Goal: Task Accomplishment & Management: Complete application form

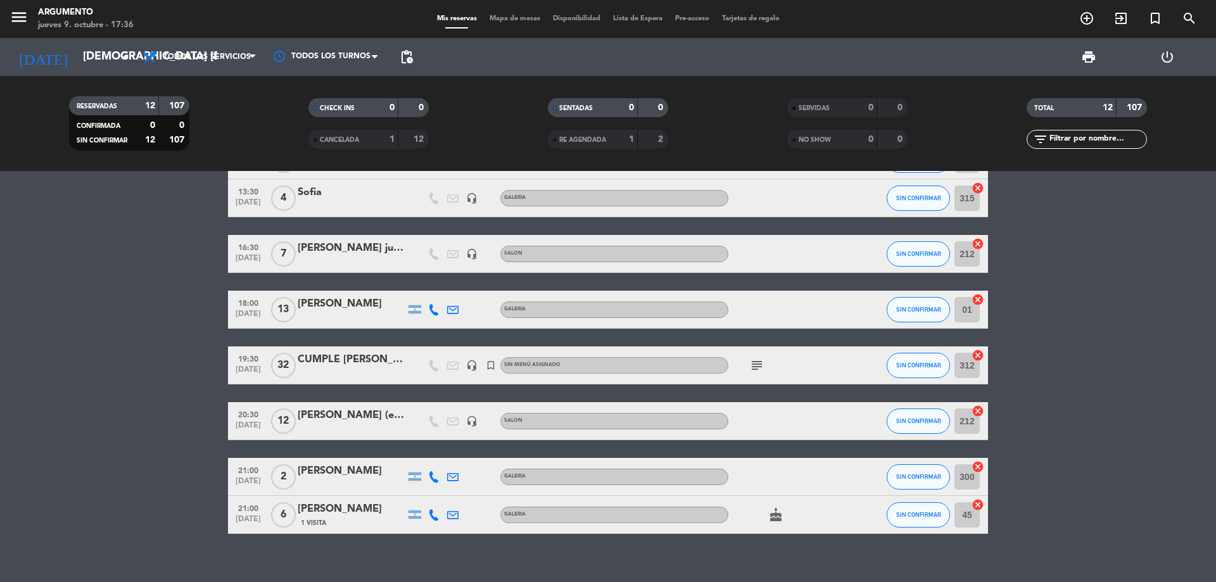
scroll to position [259, 0]
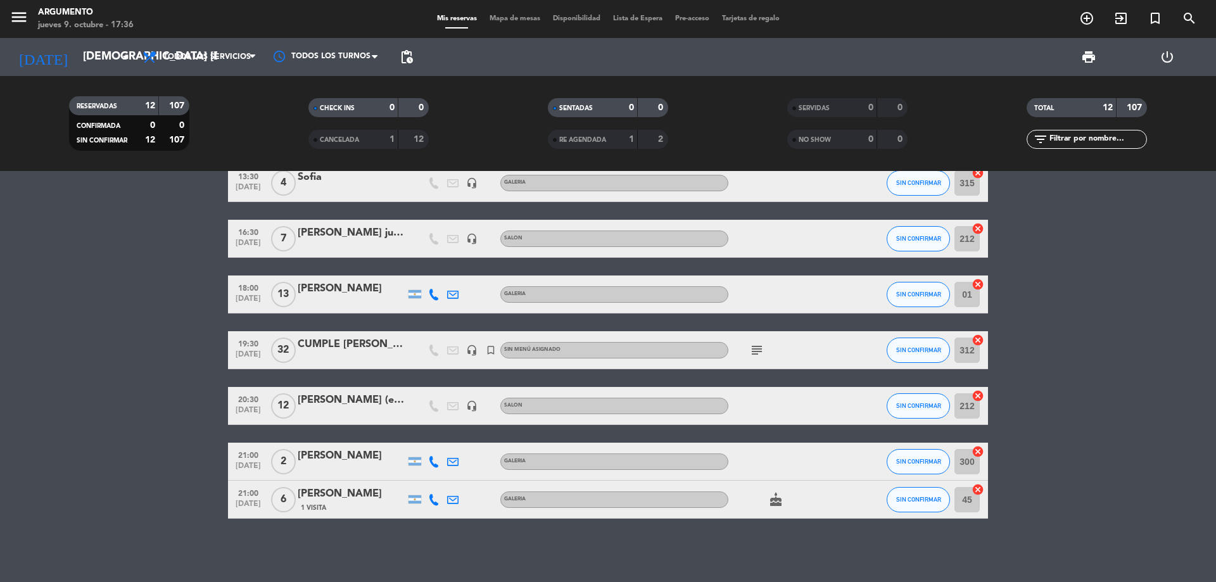
click at [365, 342] on div "CUMPLE [PERSON_NAME]" at bounding box center [352, 344] width 108 height 16
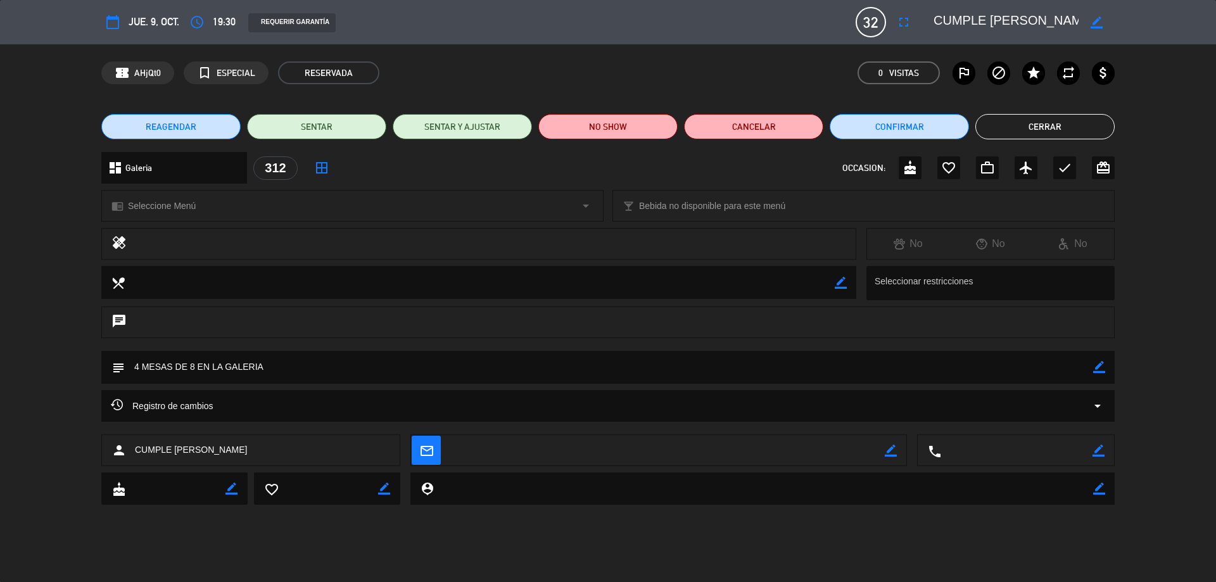
click at [1045, 129] on button "Cerrar" at bounding box center [1044, 126] width 139 height 25
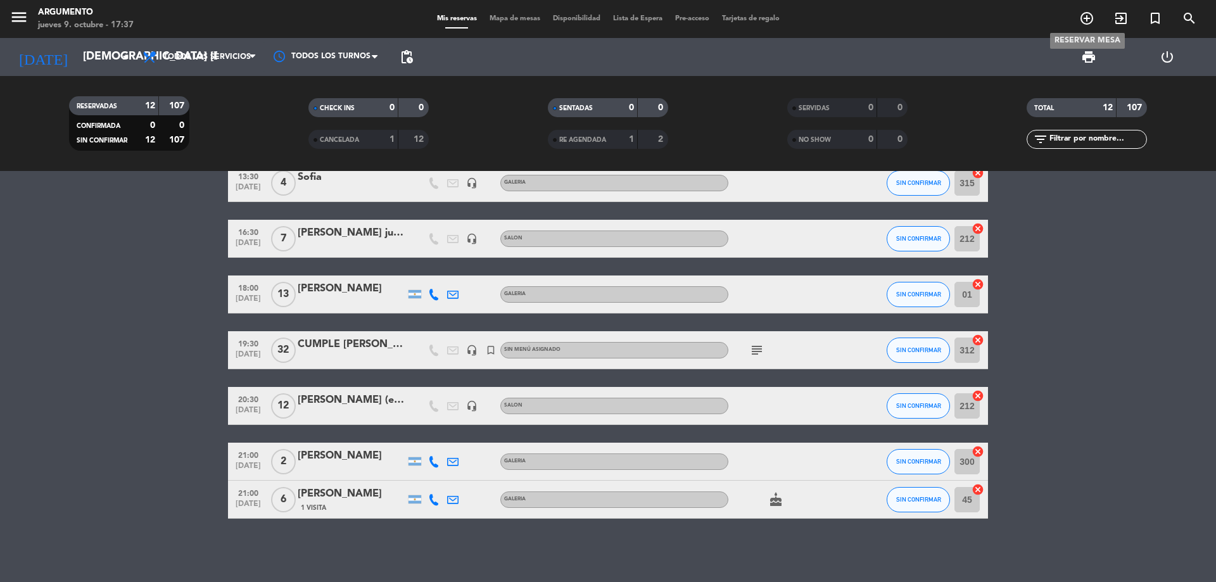
click at [1087, 15] on icon "add_circle_outline" at bounding box center [1086, 18] width 15 height 15
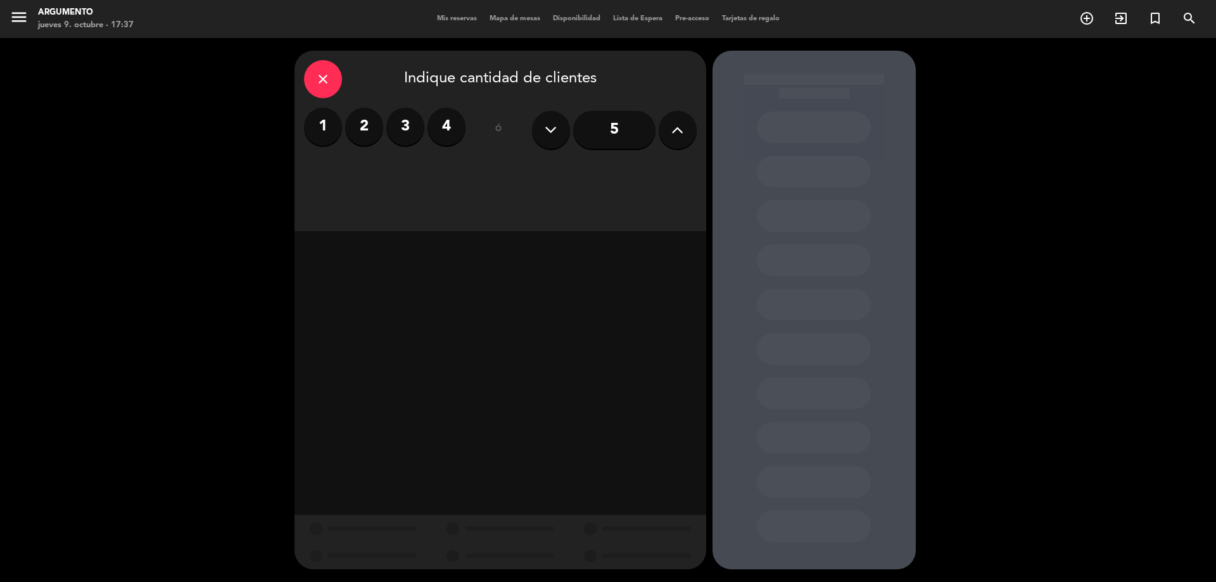
click at [442, 134] on label "4" at bounding box center [446, 127] width 38 height 38
click at [631, 168] on div "Cena" at bounding box center [648, 173] width 96 height 25
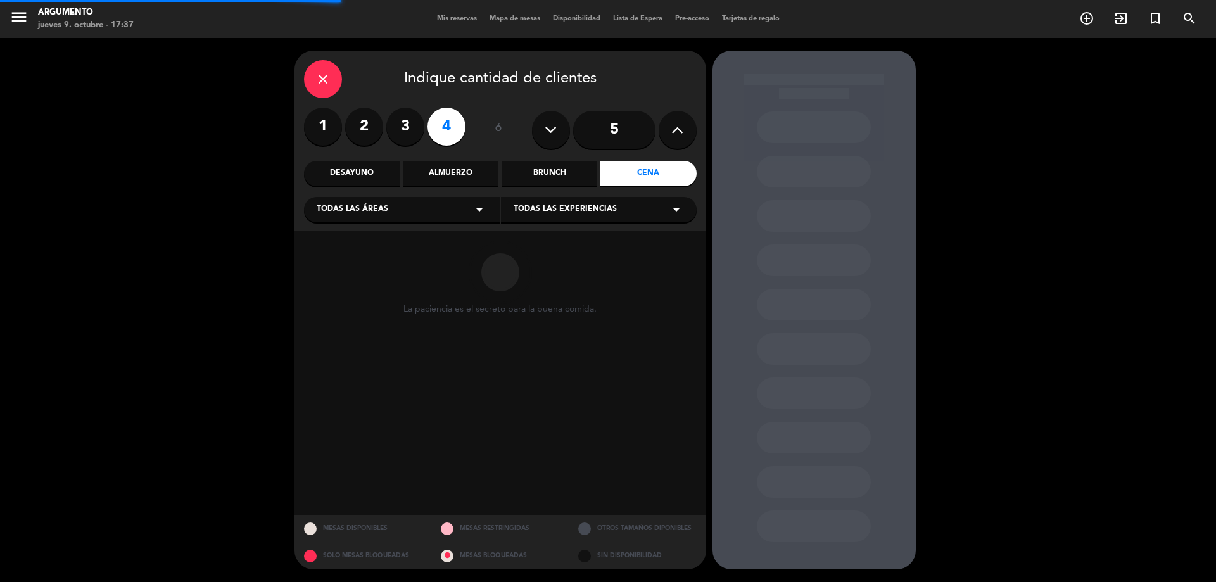
click at [360, 215] on span "Todas las áreas" at bounding box center [353, 209] width 72 height 13
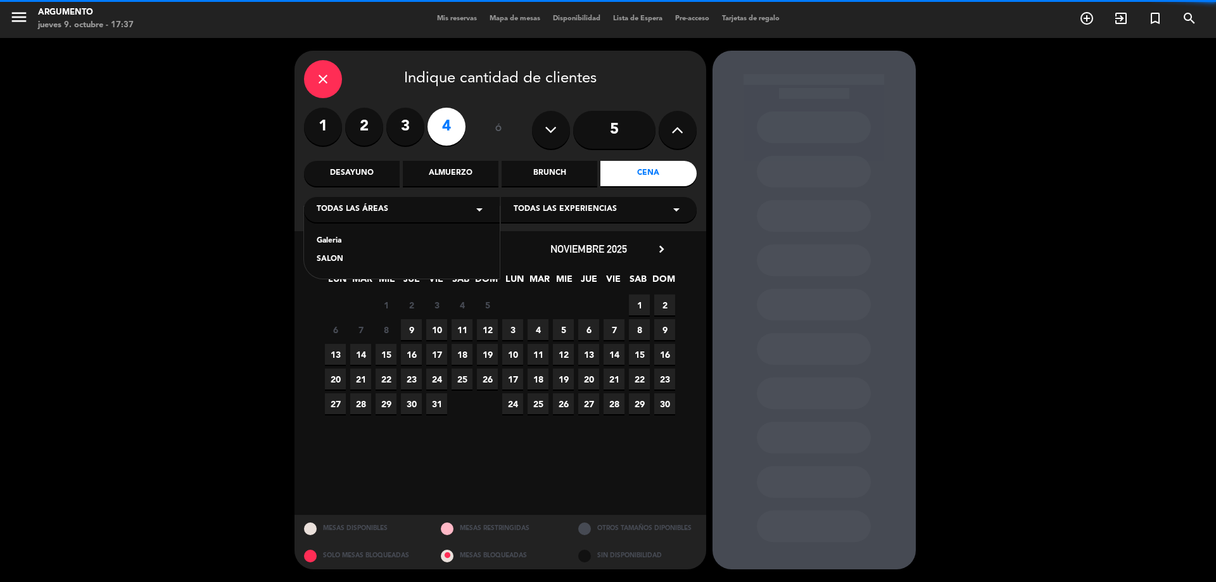
click at [350, 241] on div "Galeria" at bounding box center [402, 241] width 170 height 13
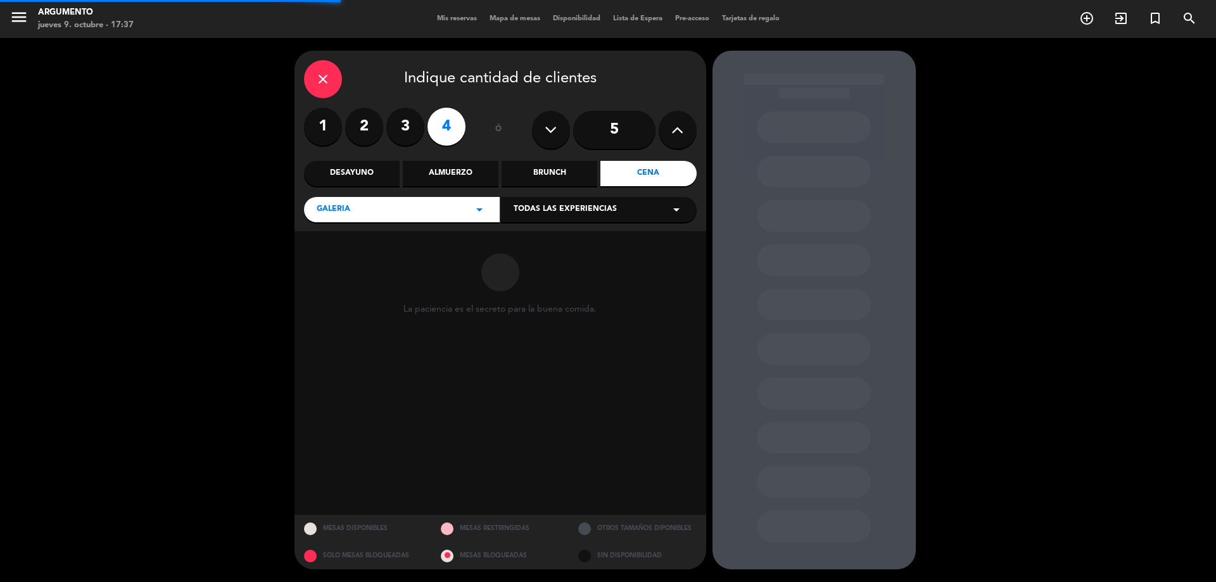
click at [560, 208] on span "Todas las experiencias" at bounding box center [565, 209] width 103 height 13
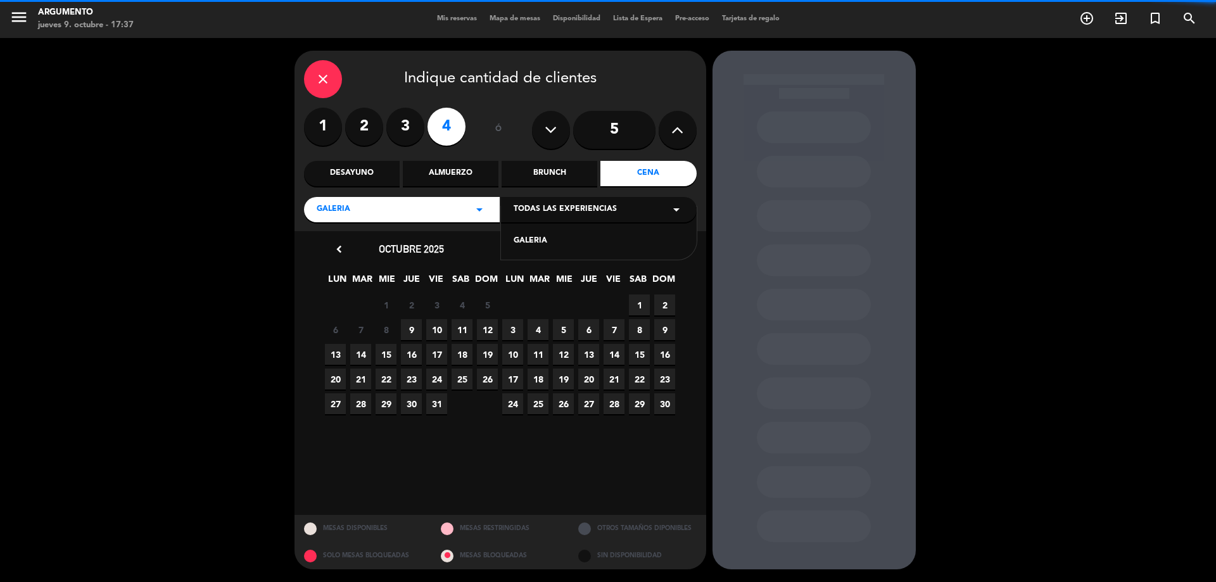
click at [529, 241] on div "GALERIA" at bounding box center [599, 241] width 170 height 13
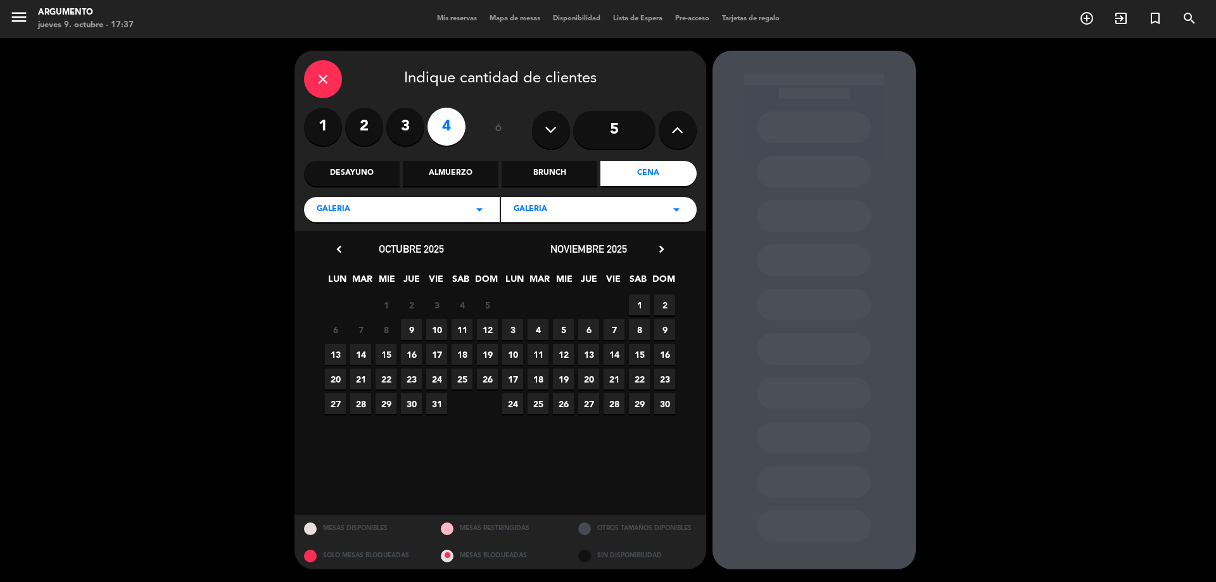
click at [413, 327] on span "9" at bounding box center [411, 329] width 21 height 21
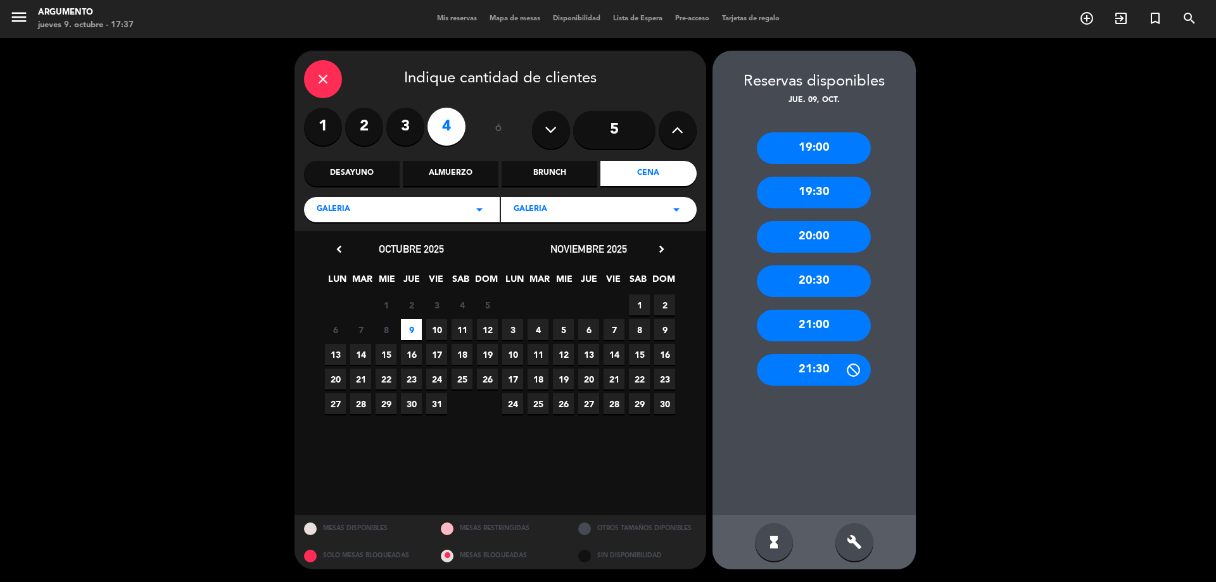
click at [797, 230] on div "20:00" at bounding box center [814, 237] width 114 height 32
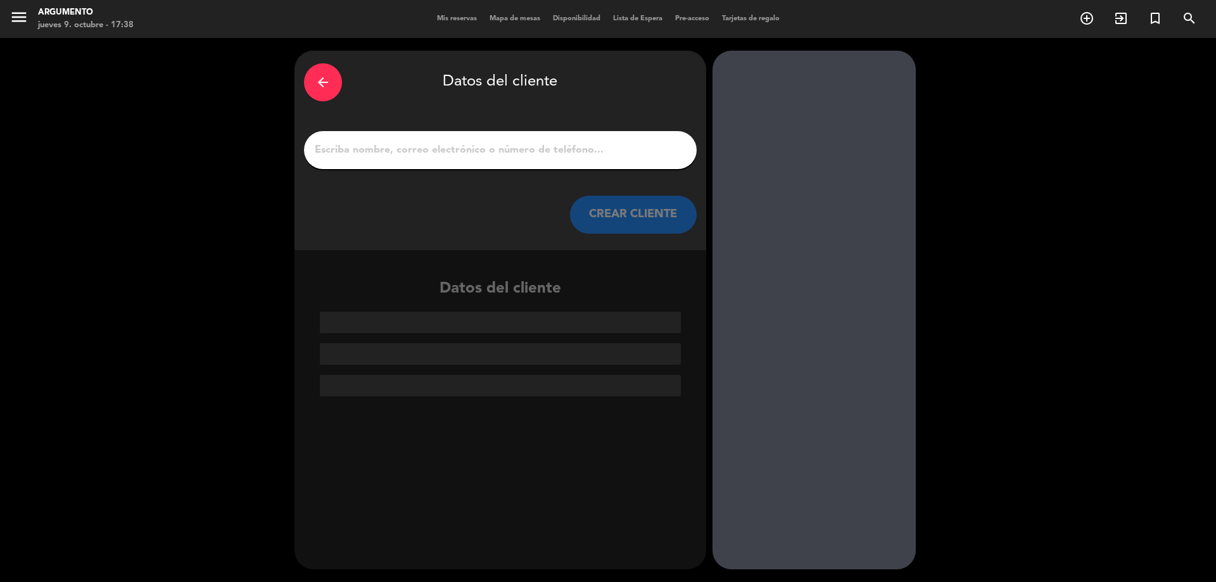
click at [384, 160] on div at bounding box center [500, 150] width 393 height 38
click at [388, 151] on input "1" at bounding box center [500, 150] width 374 height 18
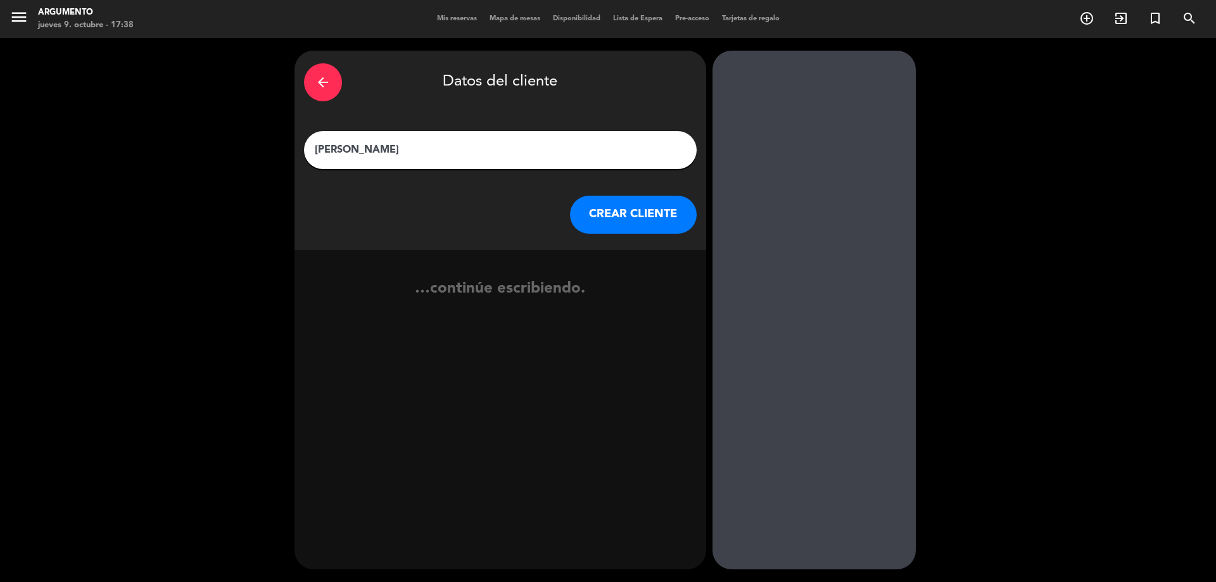
type input "[PERSON_NAME]"
click at [607, 217] on button "CREAR CLIENTE" at bounding box center [633, 215] width 127 height 38
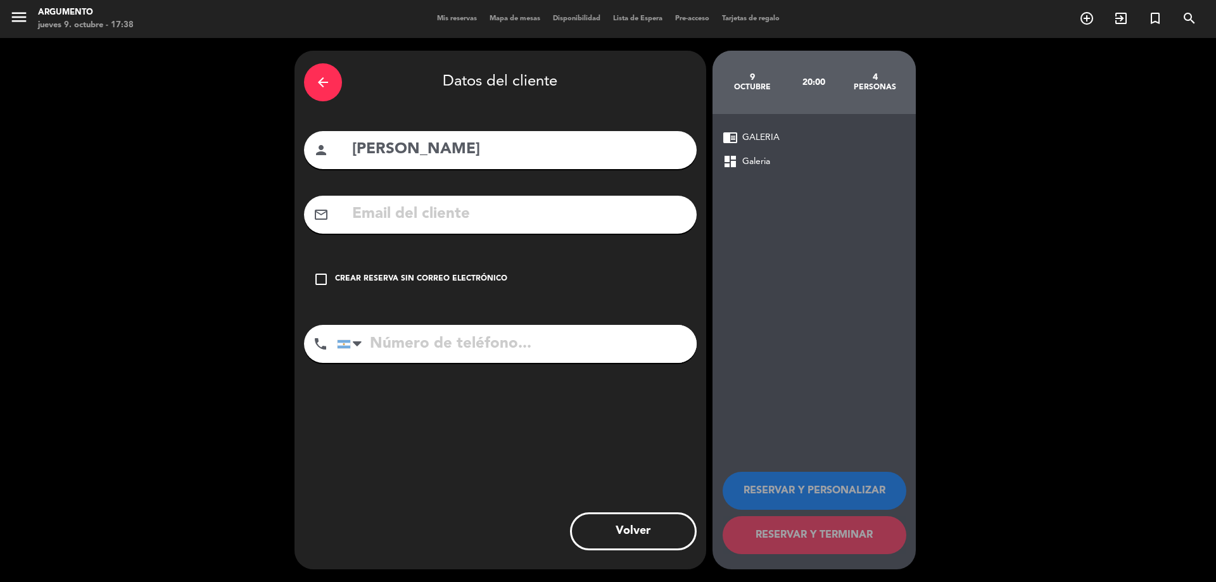
click at [417, 276] on div "Crear reserva sin correo electrónico" at bounding box center [421, 279] width 172 height 13
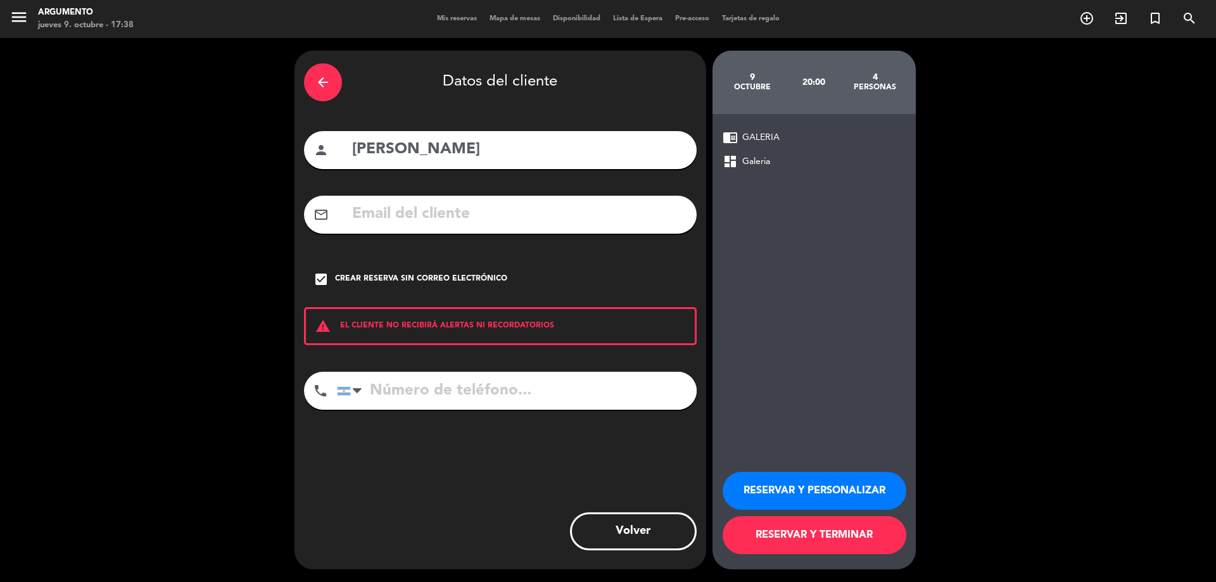
click at [836, 475] on button "RESERVAR Y PERSONALIZAR" at bounding box center [814, 491] width 184 height 38
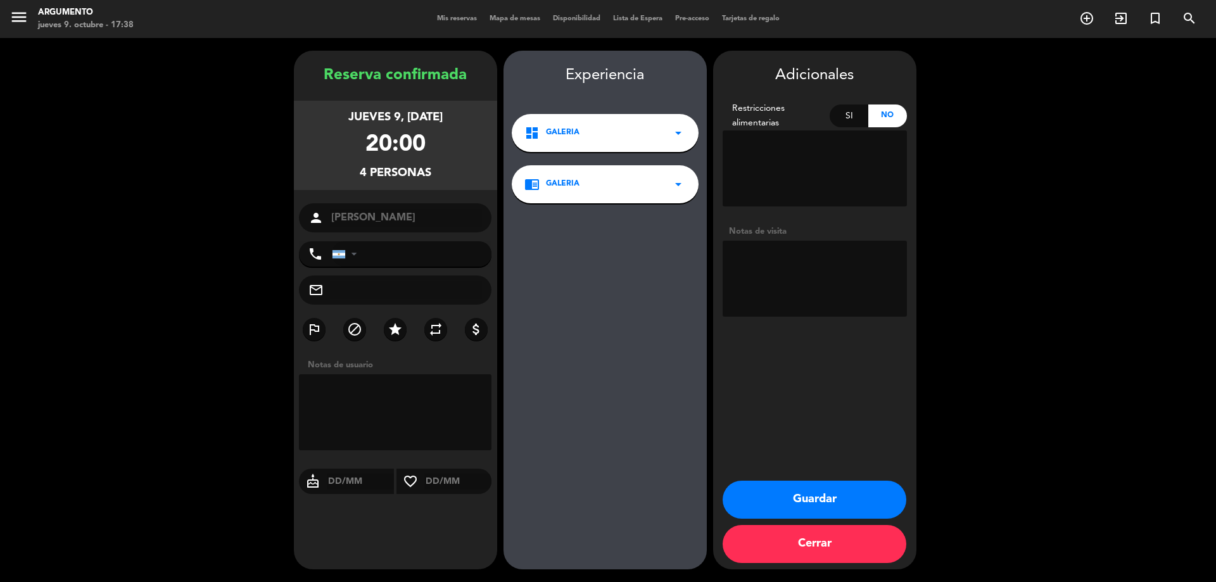
click at [795, 494] on button "Guardar" at bounding box center [814, 500] width 184 height 38
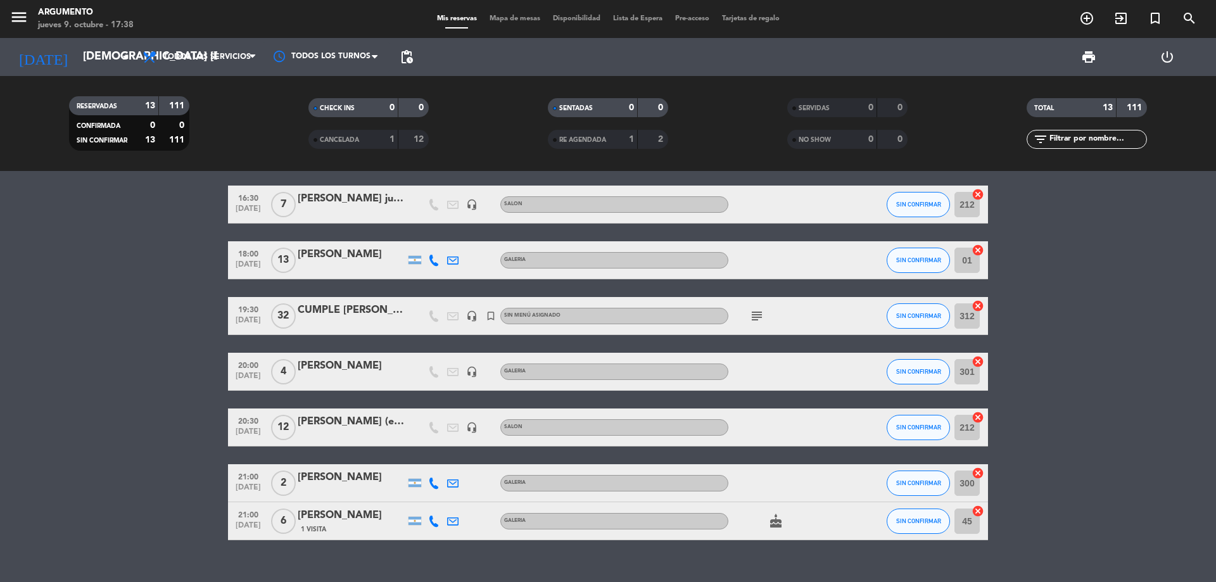
scroll to position [315, 0]
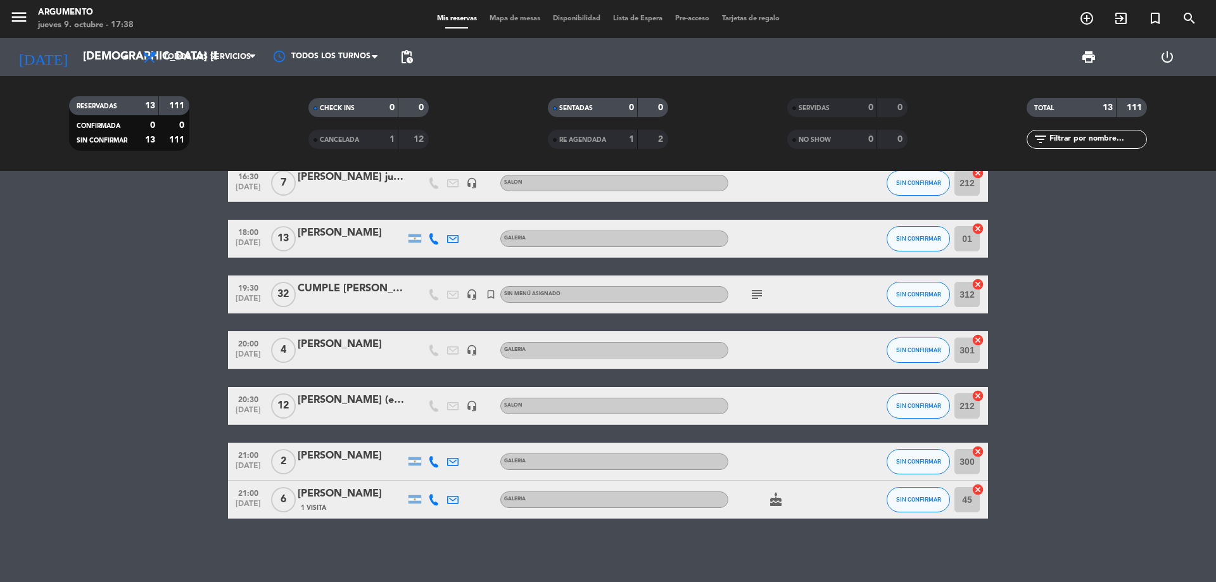
click at [381, 399] on div "[PERSON_NAME] (en salon)" at bounding box center [352, 400] width 108 height 16
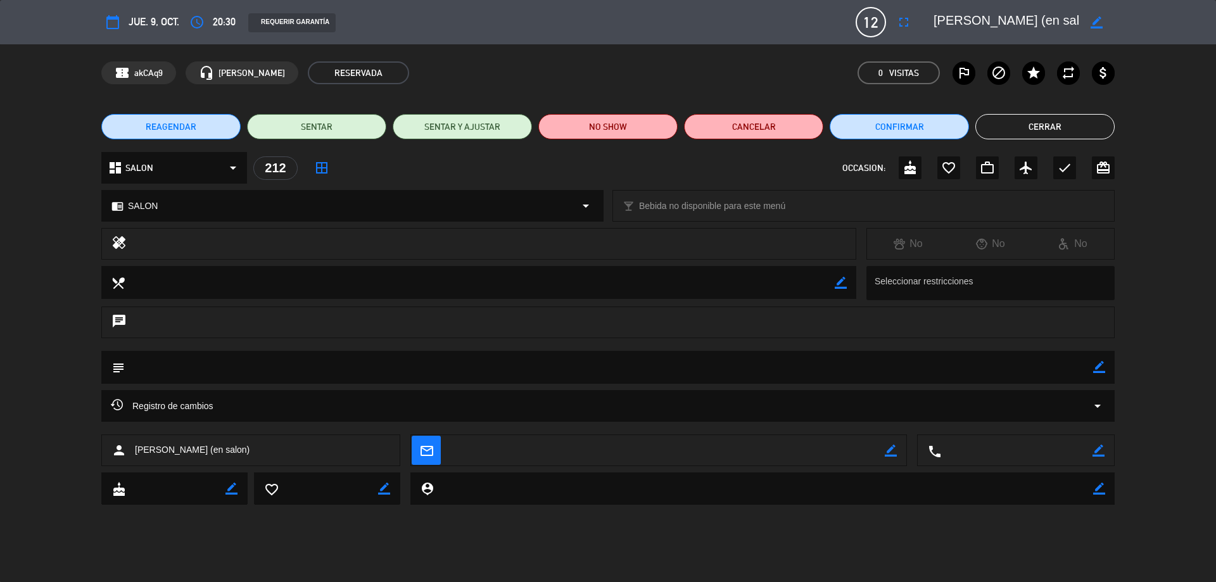
click at [996, 120] on button "Cerrar" at bounding box center [1044, 126] width 139 height 25
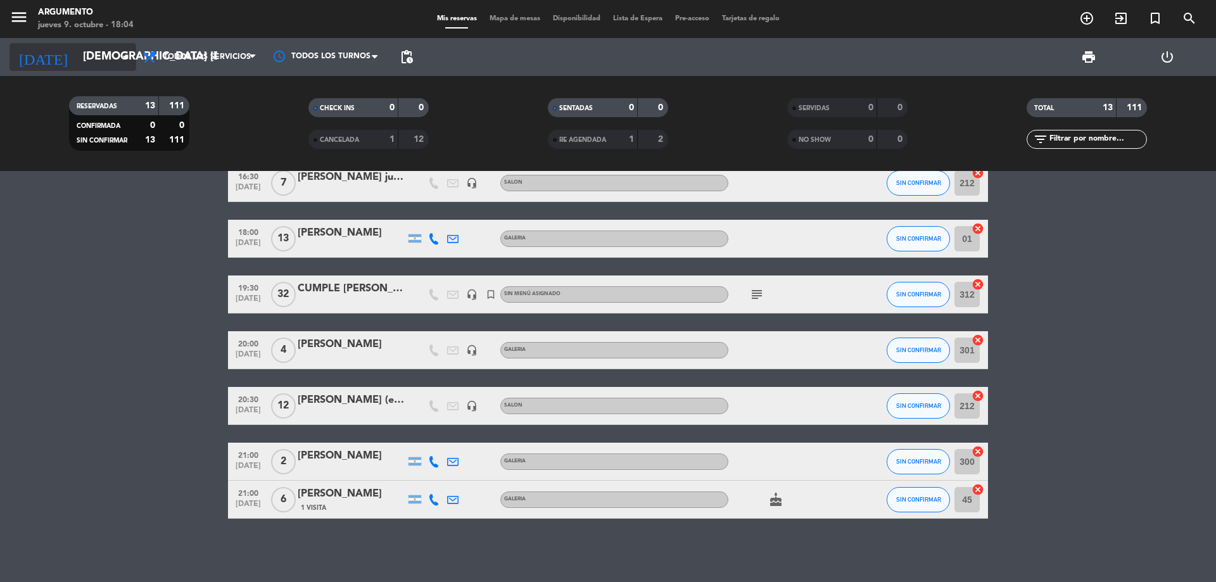
click at [102, 66] on input "[DEMOGRAPHIC_DATA] [DATE]" at bounding box center [150, 56] width 147 height 25
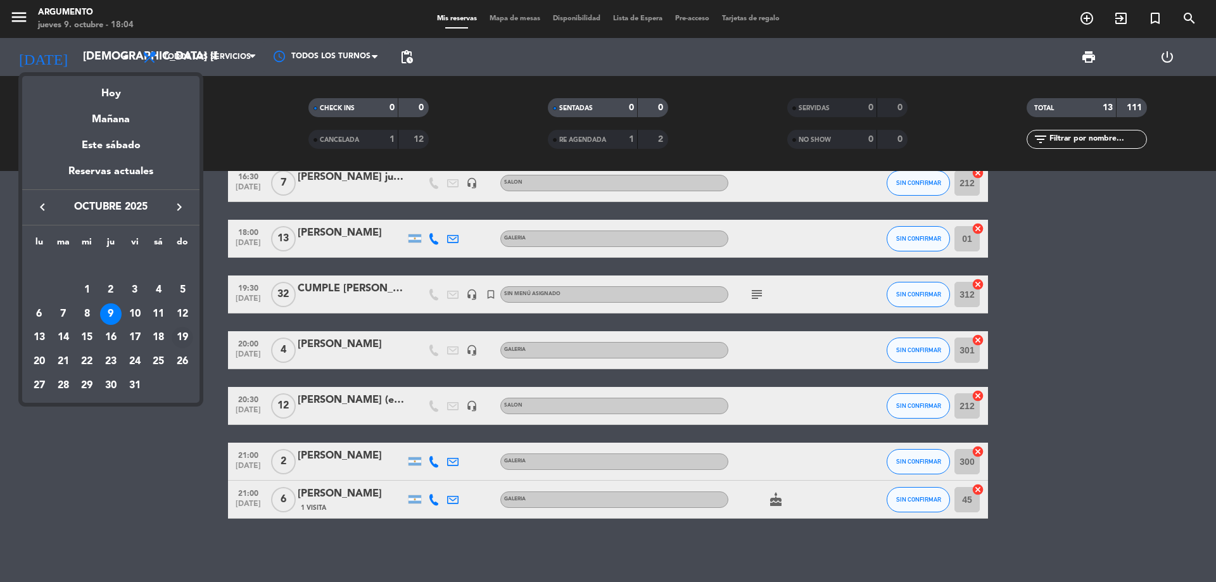
click at [186, 341] on div "19" at bounding box center [183, 338] width 22 height 22
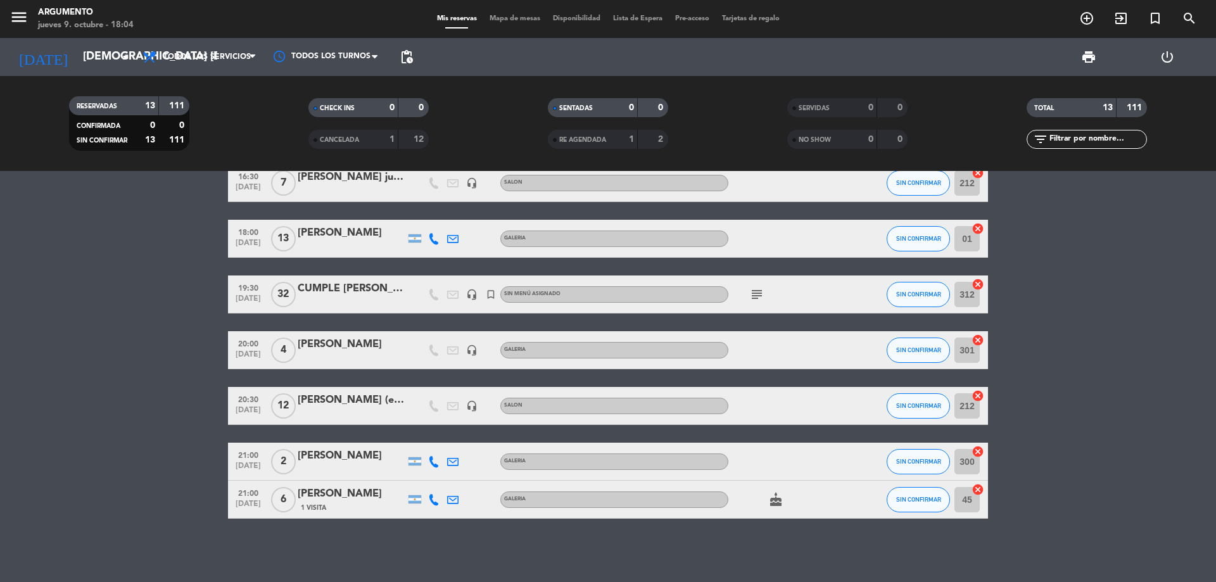
type input "dom. [DATE]"
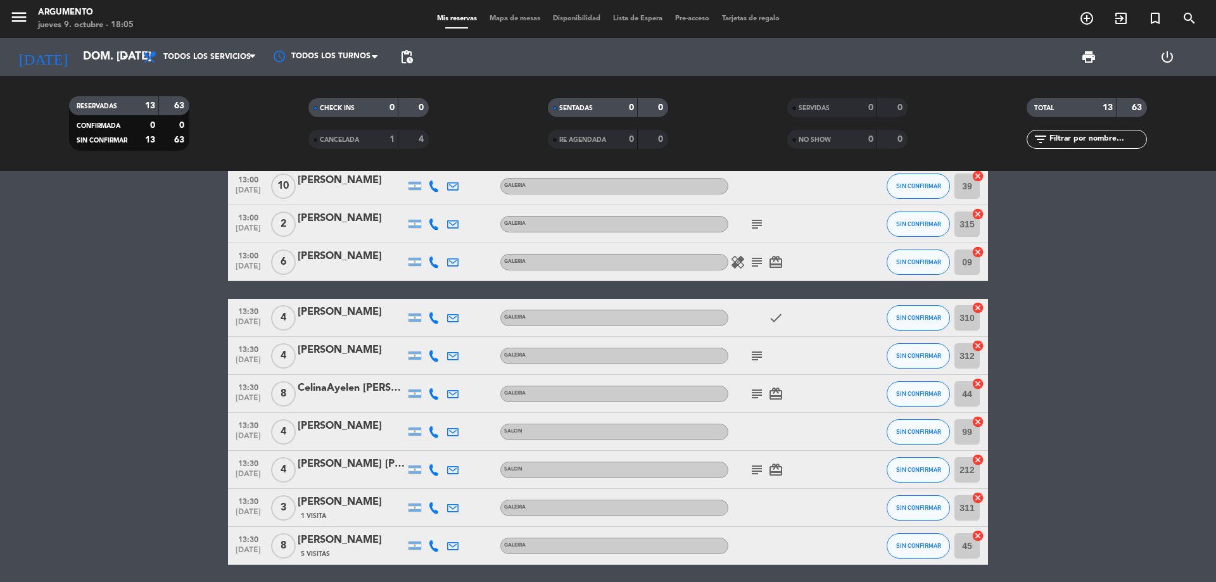
scroll to position [190, 0]
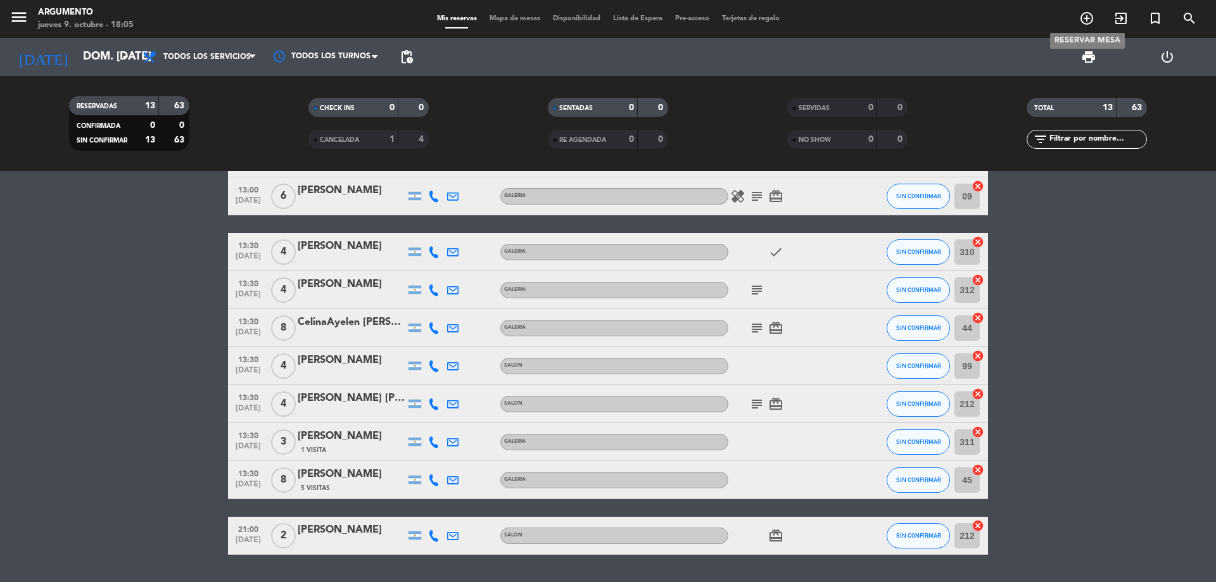
click at [1084, 13] on icon "add_circle_outline" at bounding box center [1086, 18] width 15 height 15
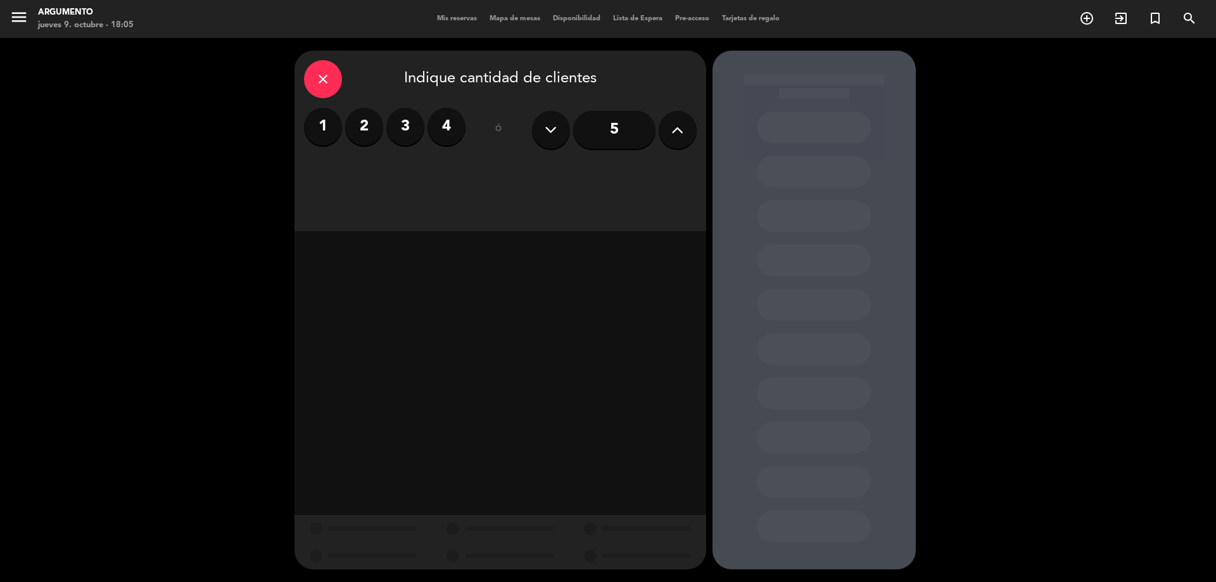
click at [680, 125] on icon at bounding box center [677, 129] width 12 height 19
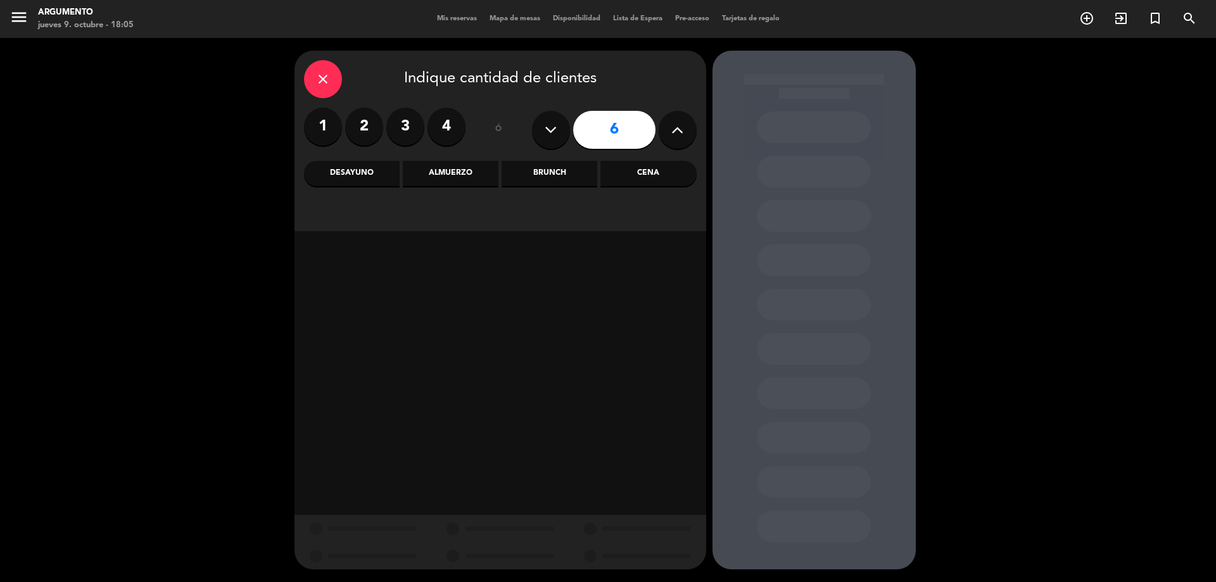
click at [439, 177] on div "Almuerzo" at bounding box center [451, 173] width 96 height 25
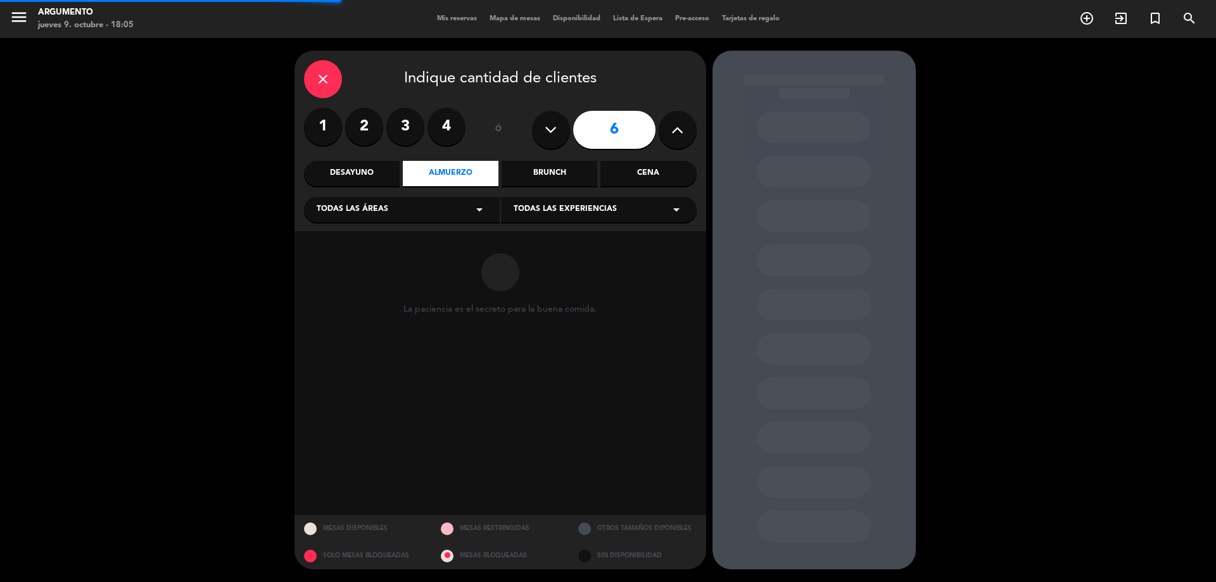
click at [421, 210] on div "Todas las áreas arrow_drop_down" at bounding box center [402, 209] width 196 height 25
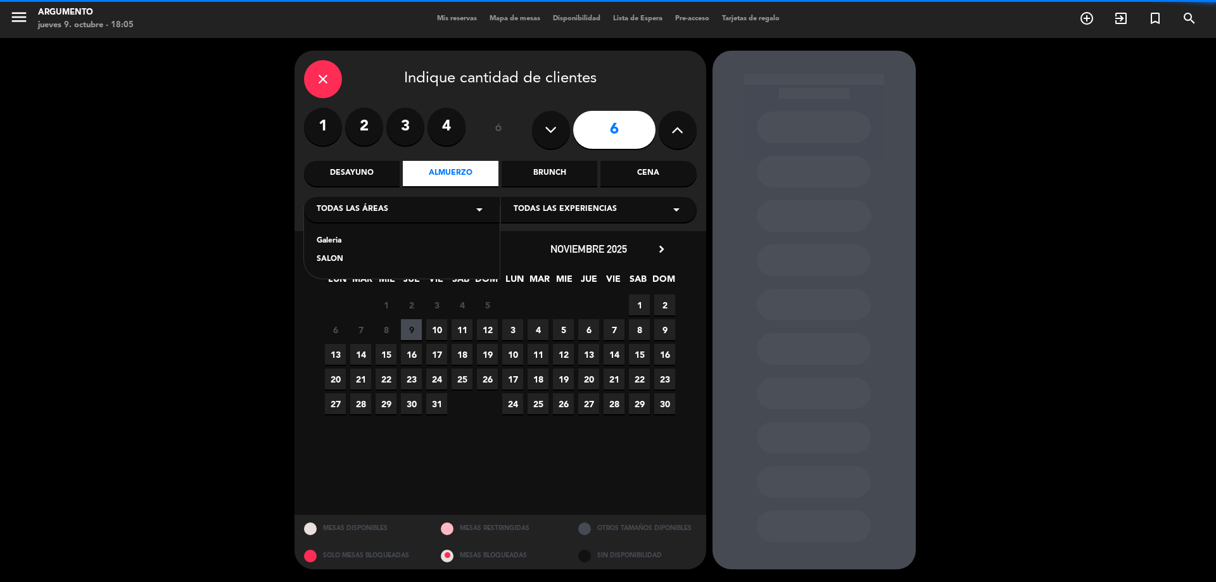
click at [371, 246] on div "Galeria" at bounding box center [402, 241] width 170 height 13
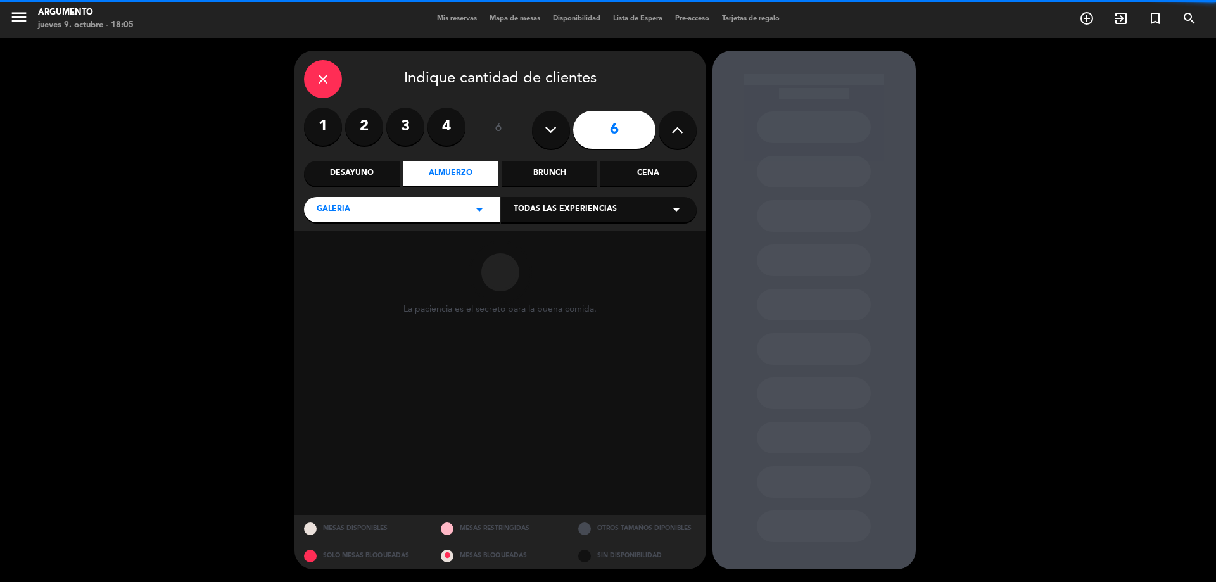
click at [567, 199] on div "Todas las experiencias arrow_drop_down" at bounding box center [599, 209] width 196 height 25
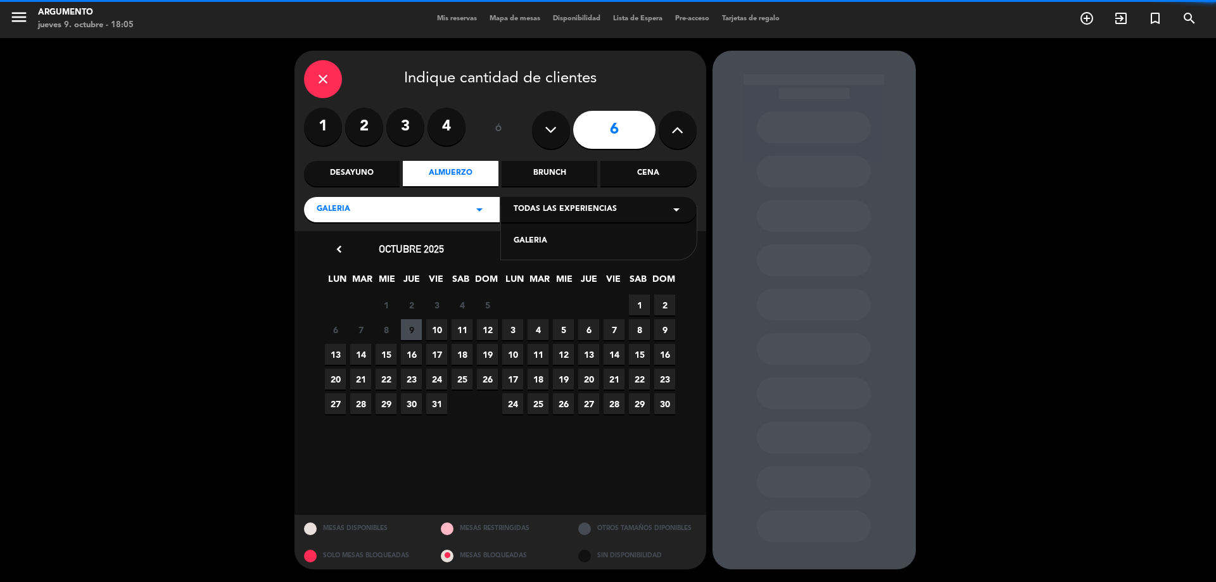
drag, startPoint x: 526, startPoint y: 237, endPoint x: 534, endPoint y: 233, distance: 8.5
click at [526, 237] on div "GALERIA" at bounding box center [599, 241] width 170 height 13
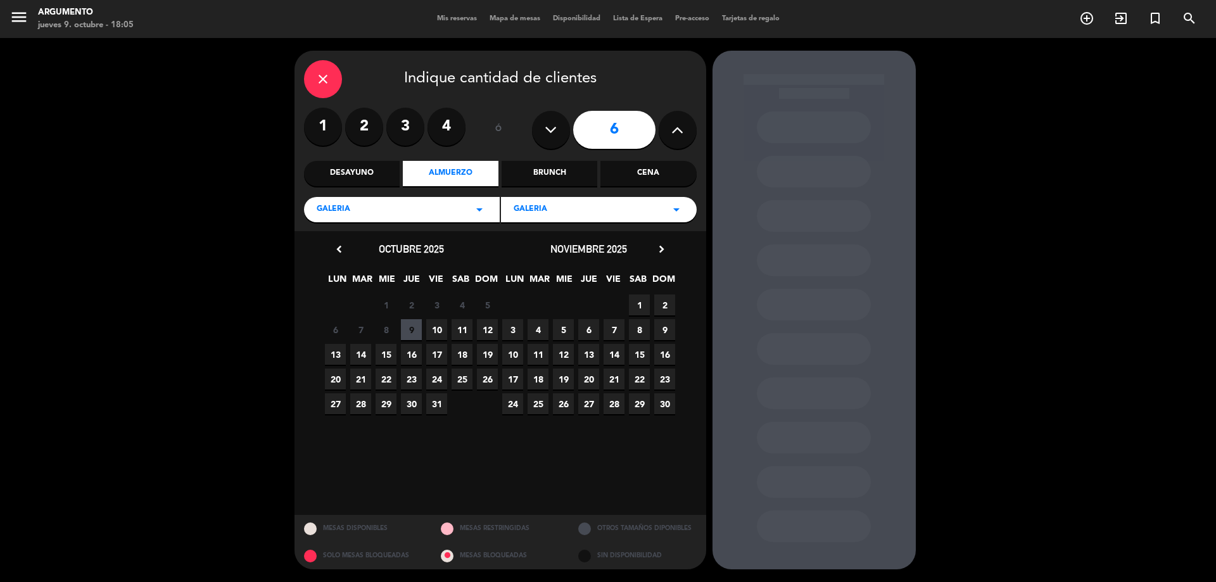
click at [487, 352] on span "19" at bounding box center [487, 354] width 21 height 21
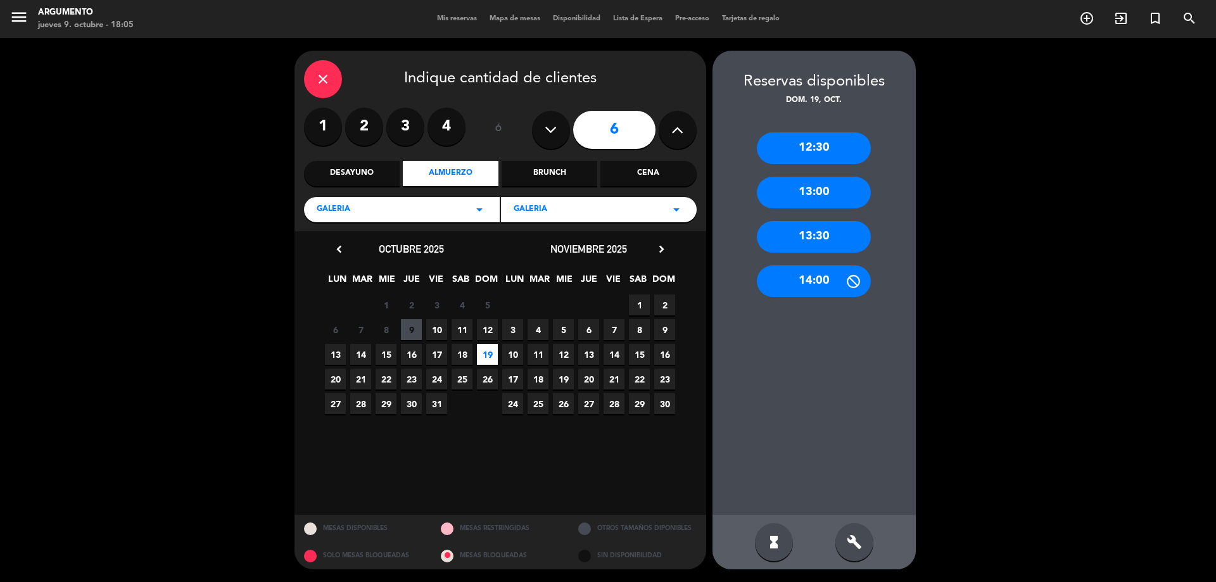
click at [797, 181] on div "13:00" at bounding box center [814, 193] width 114 height 32
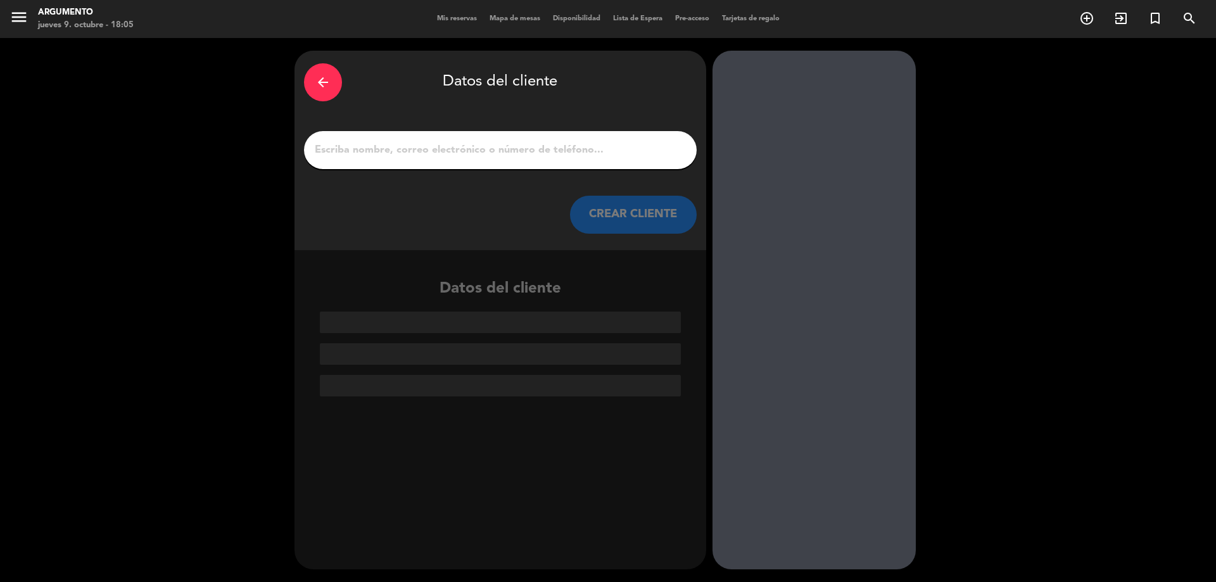
click at [451, 148] on input "1" at bounding box center [500, 150] width 374 height 18
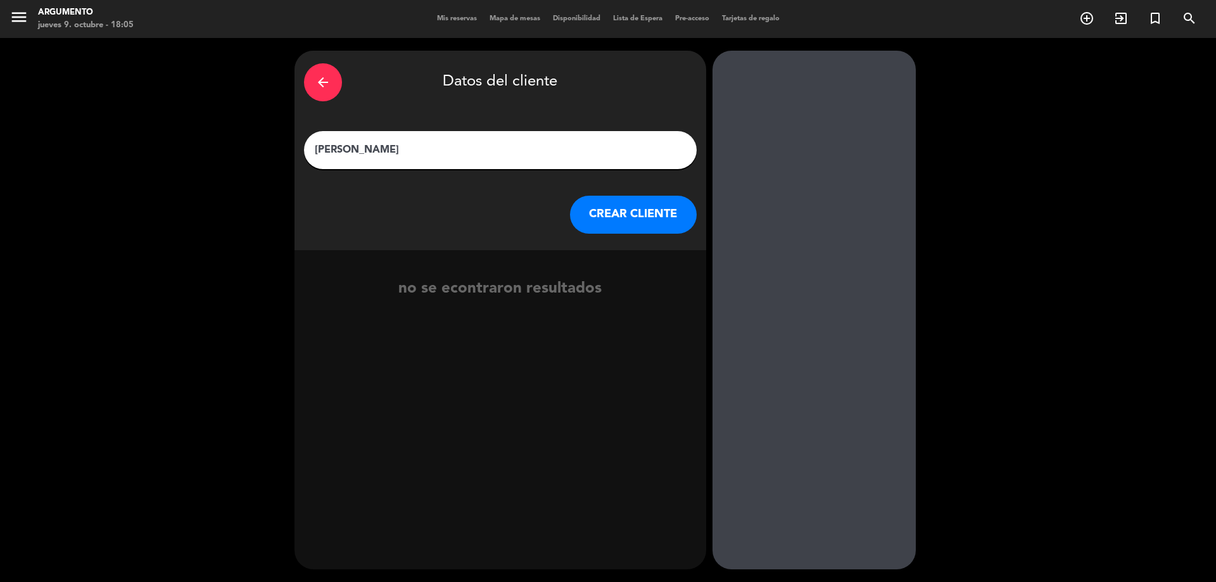
type input "[PERSON_NAME]"
click at [607, 201] on button "CREAR CLIENTE" at bounding box center [633, 215] width 127 height 38
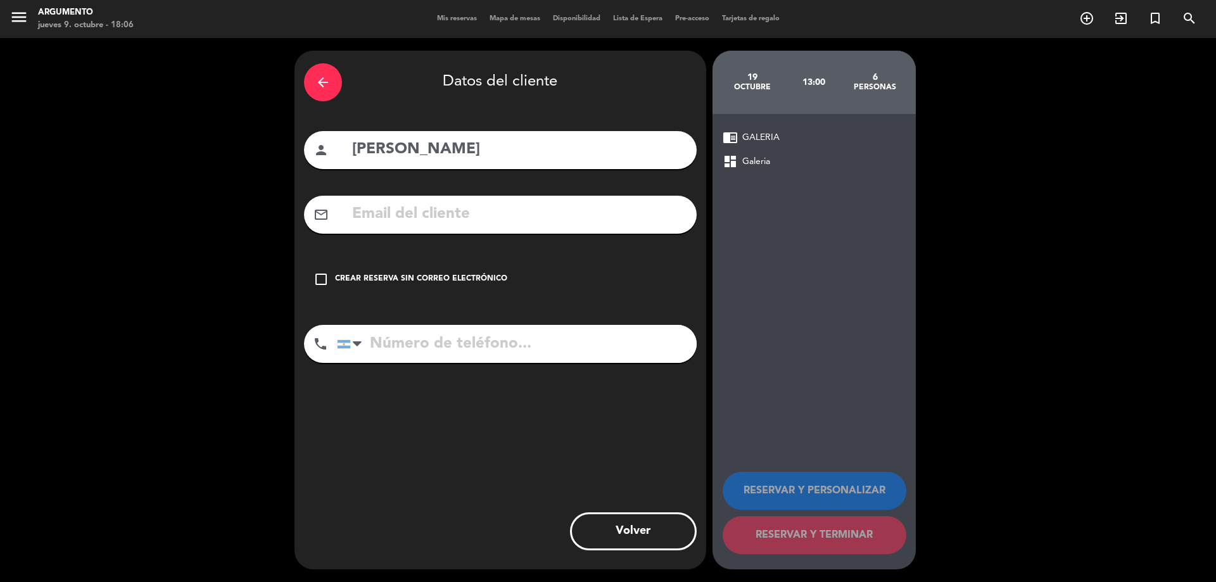
click at [439, 349] on input "tel" at bounding box center [517, 344] width 360 height 38
paste input "3573-690809"
click at [408, 348] on input "3573-690809" at bounding box center [517, 344] width 360 height 38
type input "3573690809"
click at [450, 205] on input "text" at bounding box center [519, 214] width 336 height 26
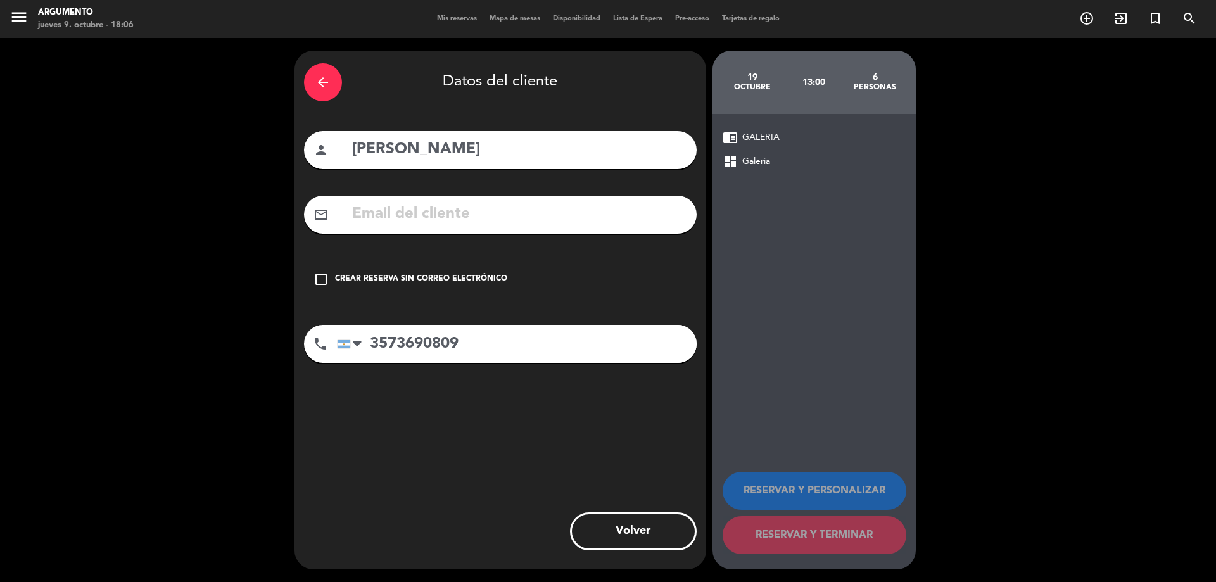
paste input "[EMAIL_ADDRESS][DOMAIN_NAME]"
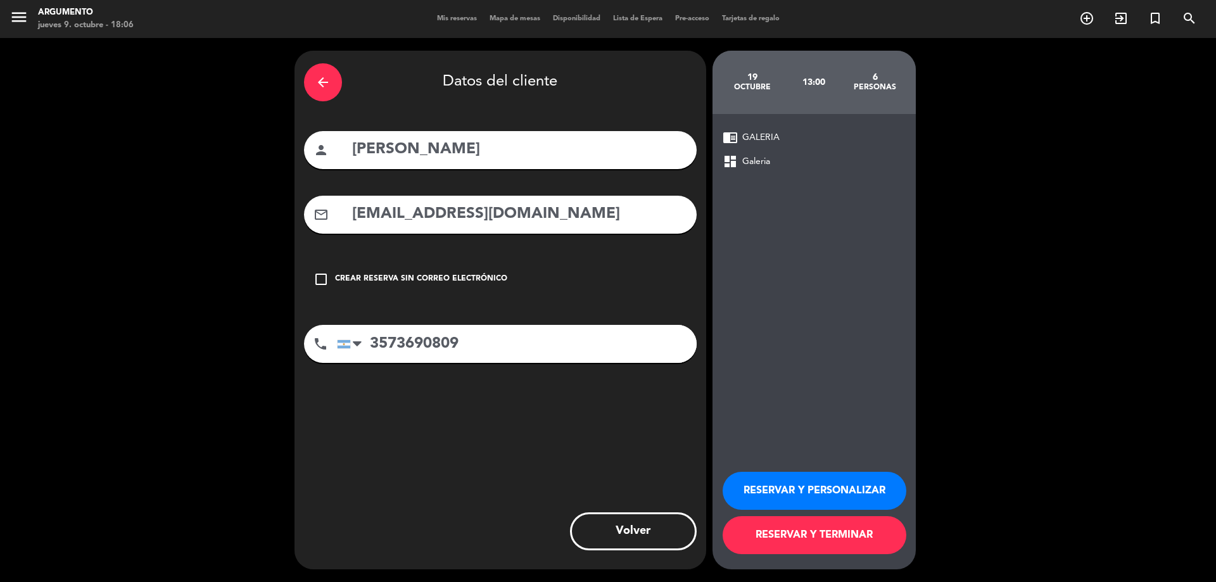
click at [353, 215] on input "[EMAIL_ADDRESS][DOMAIN_NAME]" at bounding box center [519, 214] width 336 height 26
type input "[EMAIL_ADDRESS][DOMAIN_NAME]"
click at [835, 470] on div "RESERVAR Y PERSONALIZAR RESERVAR Y TERMINAR" at bounding box center [813, 507] width 183 height 124
click at [833, 486] on button "RESERVAR Y PERSONALIZAR" at bounding box center [814, 491] width 184 height 38
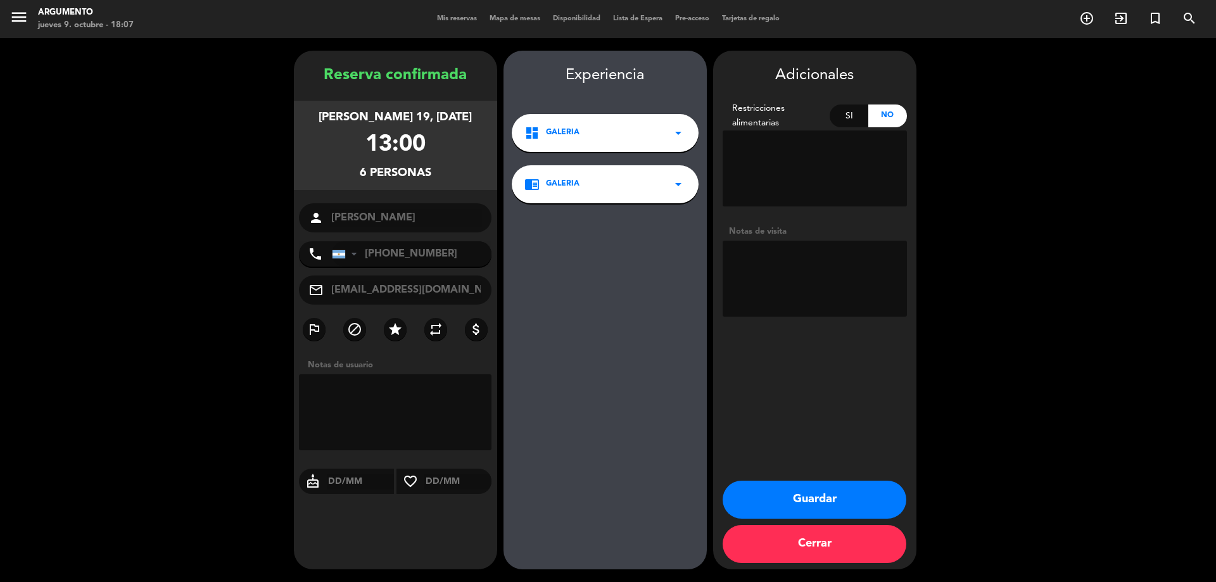
click at [857, 497] on button "Guardar" at bounding box center [814, 500] width 184 height 38
